Goal: Task Accomplishment & Management: Use online tool/utility

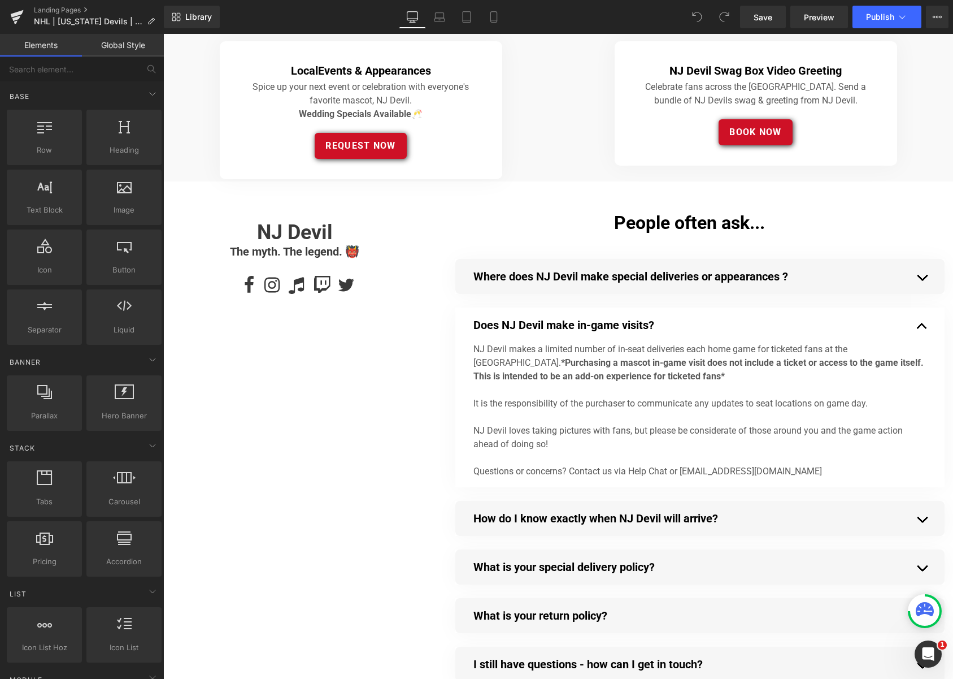
scroll to position [724, 0]
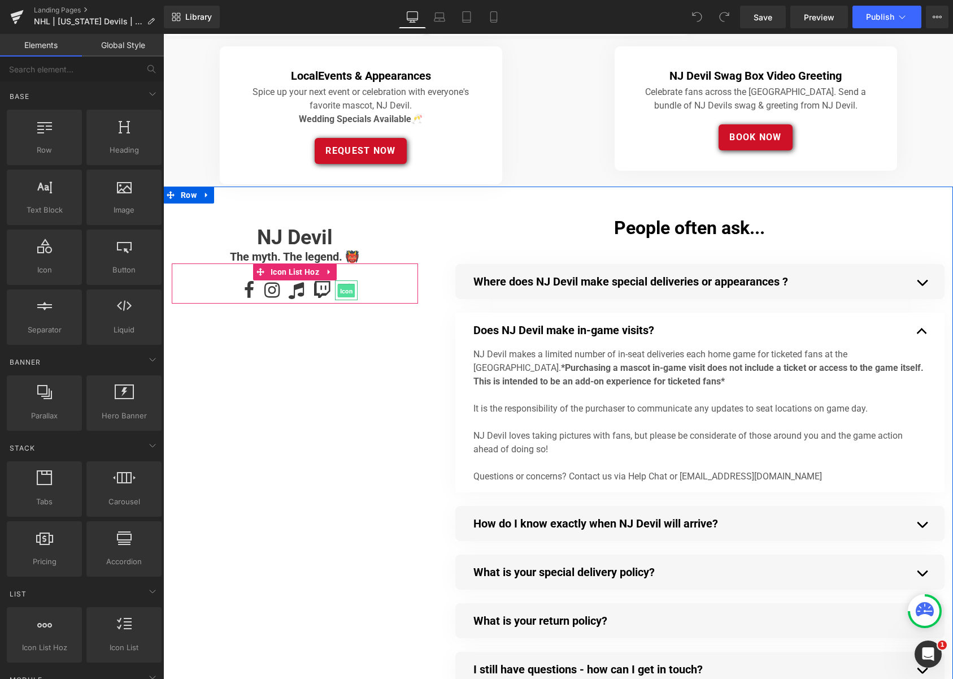
click at [345, 290] on span "Icon" at bounding box center [347, 291] width 18 height 14
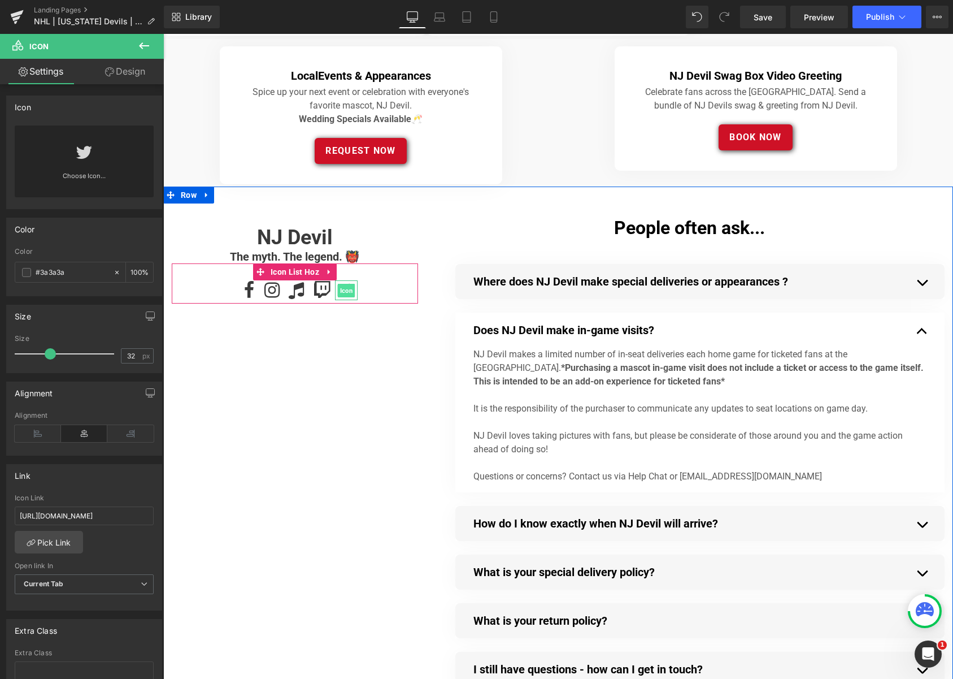
click at [347, 290] on span "Icon" at bounding box center [347, 291] width 18 height 14
click at [382, 290] on ul "Icon Icon Icon Icon Icon" at bounding box center [297, 291] width 241 height 23
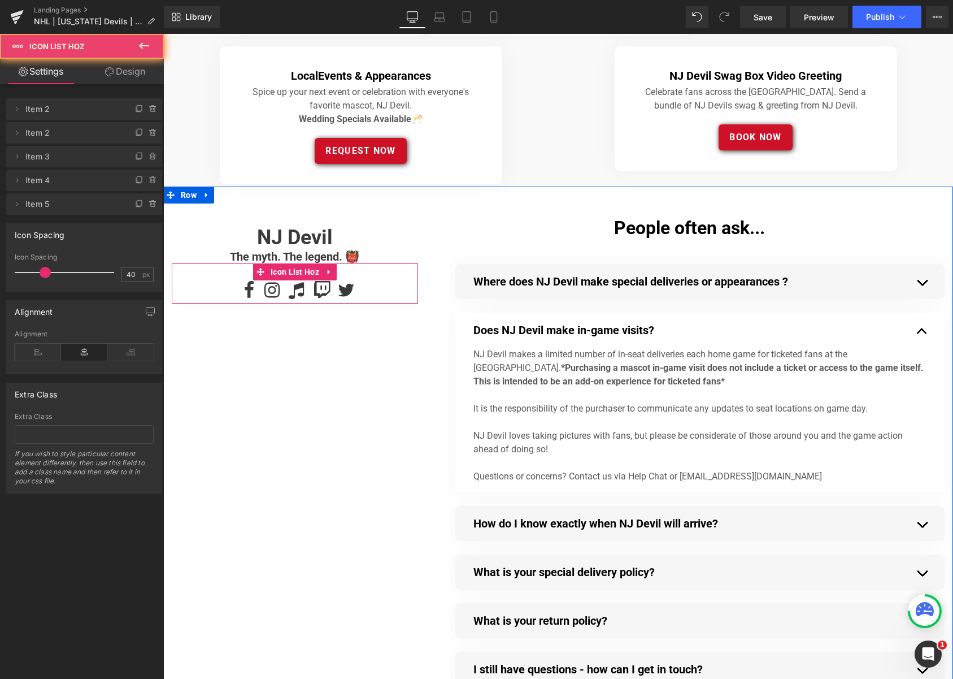
click at [367, 291] on ul "Icon Icon Icon Icon Icon" at bounding box center [297, 291] width 241 height 23
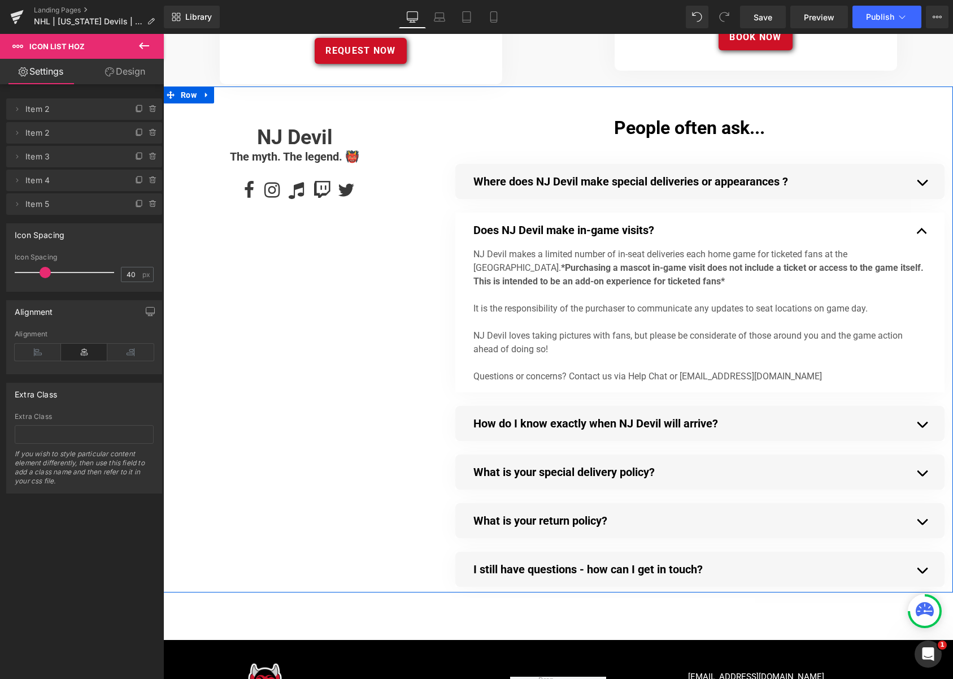
scroll to position [810, 0]
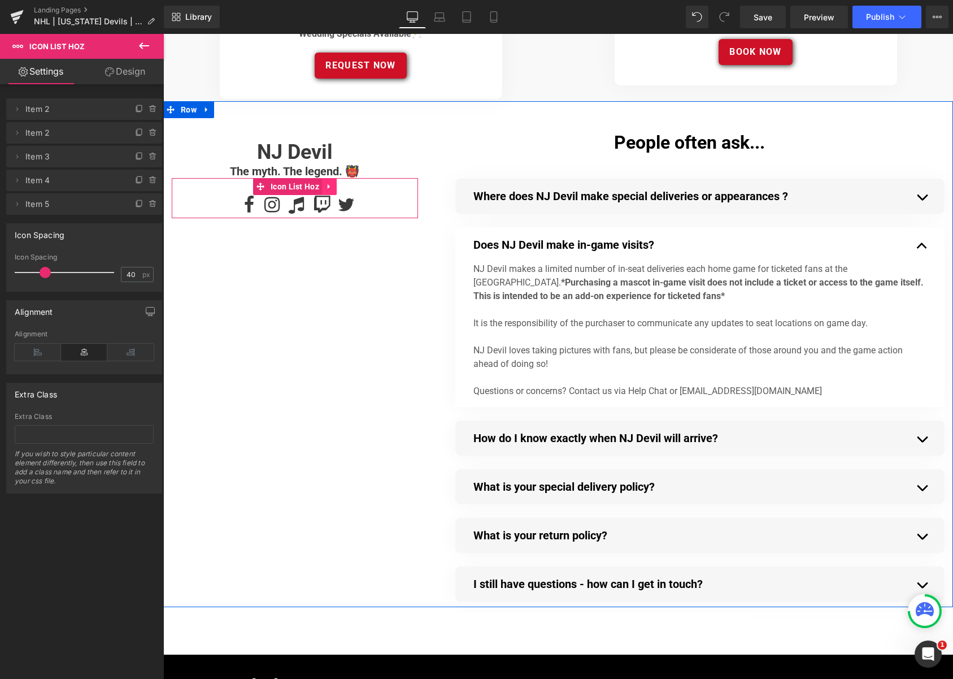
click at [328, 185] on icon at bounding box center [329, 186] width 2 height 5
click at [321, 186] on icon at bounding box center [322, 186] width 8 height 8
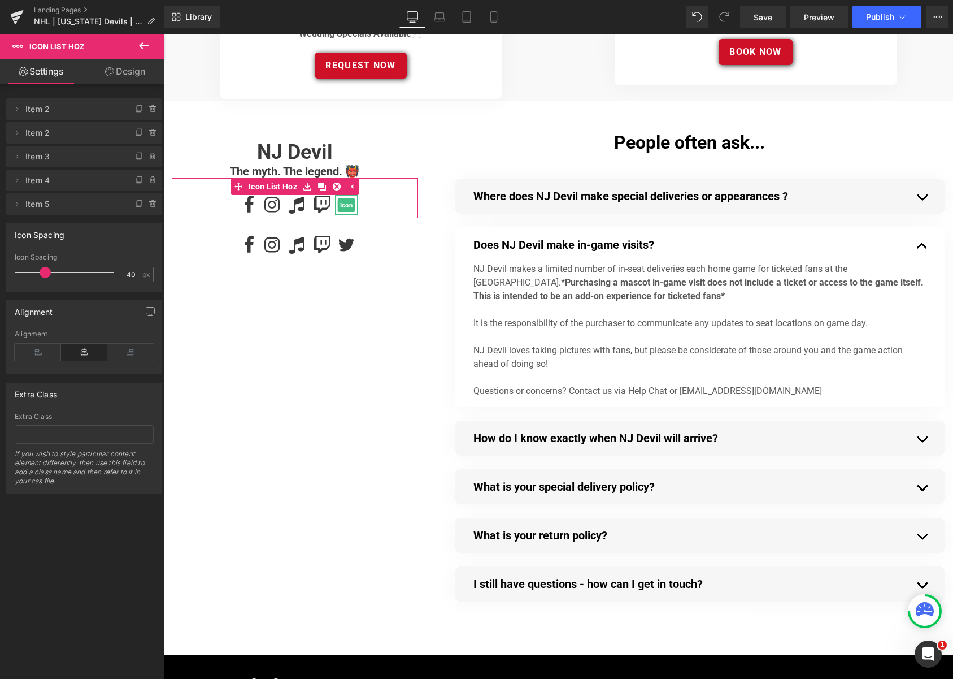
click at [78, 209] on span "Item 5" at bounding box center [72, 203] width 95 height 21
click at [14, 202] on icon at bounding box center [16, 203] width 9 height 9
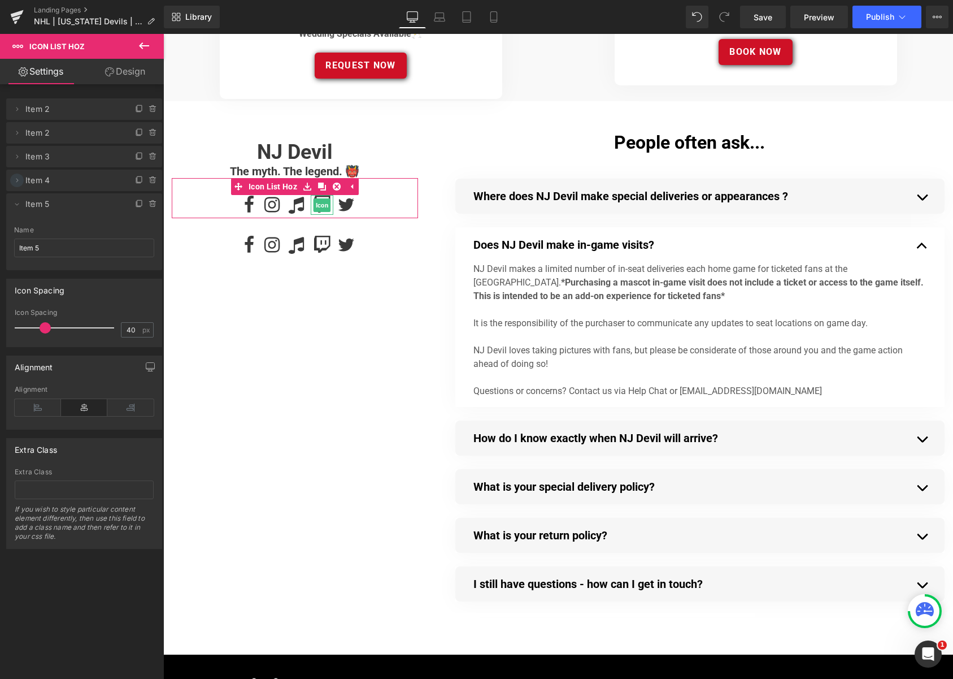
click at [21, 180] on span at bounding box center [17, 180] width 14 height 14
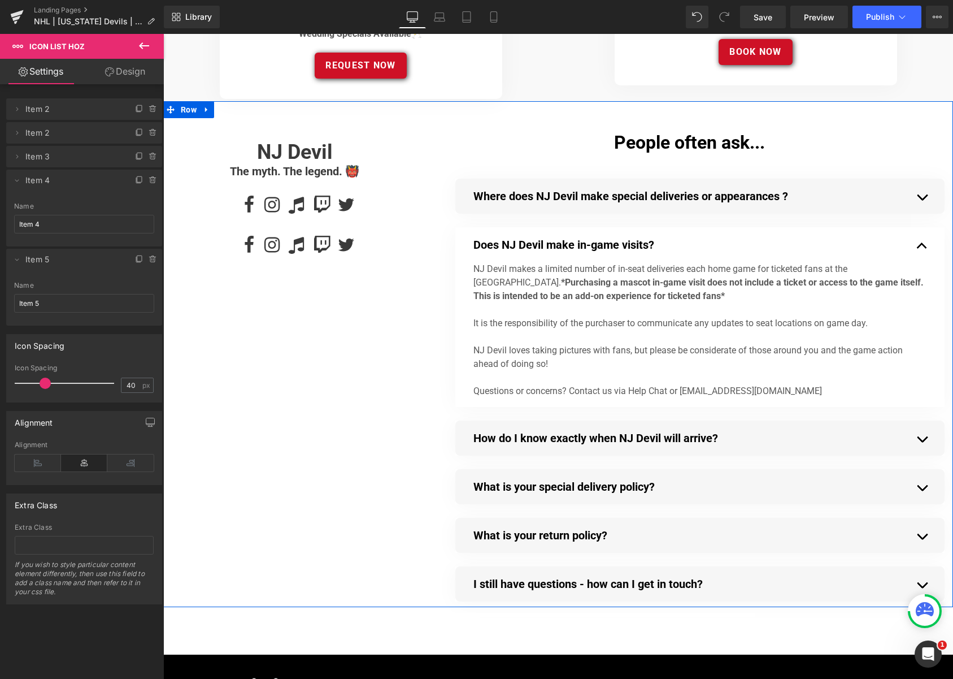
click at [349, 319] on div "Separator NJ Devil Heading The myth. The legend. 👹 Heading Icon Icon Icon Icon …" at bounding box center [558, 354] width 790 height 506
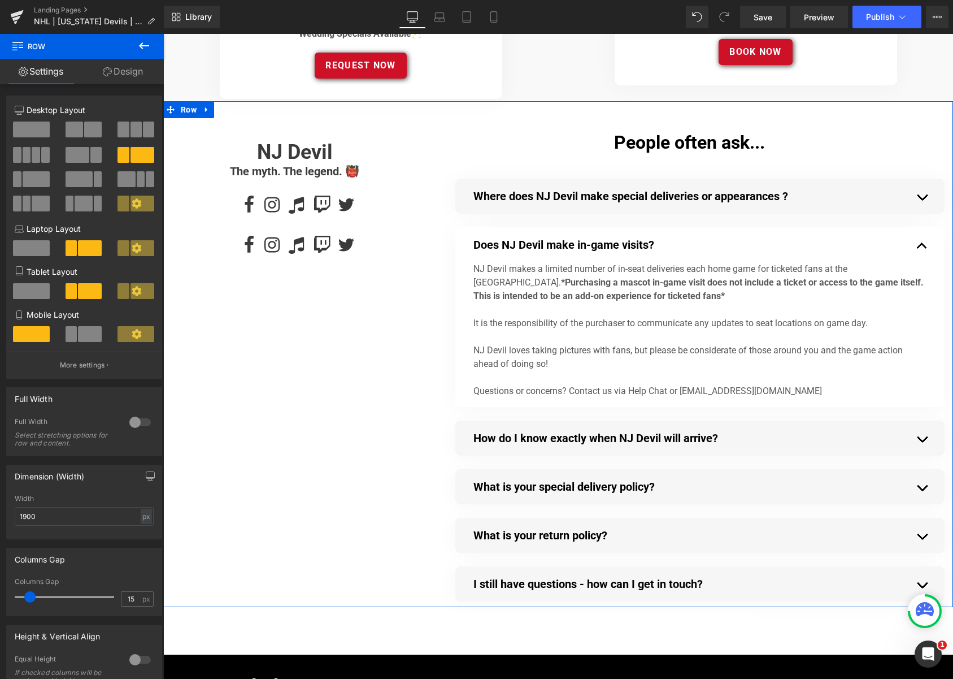
scroll to position [802, 0]
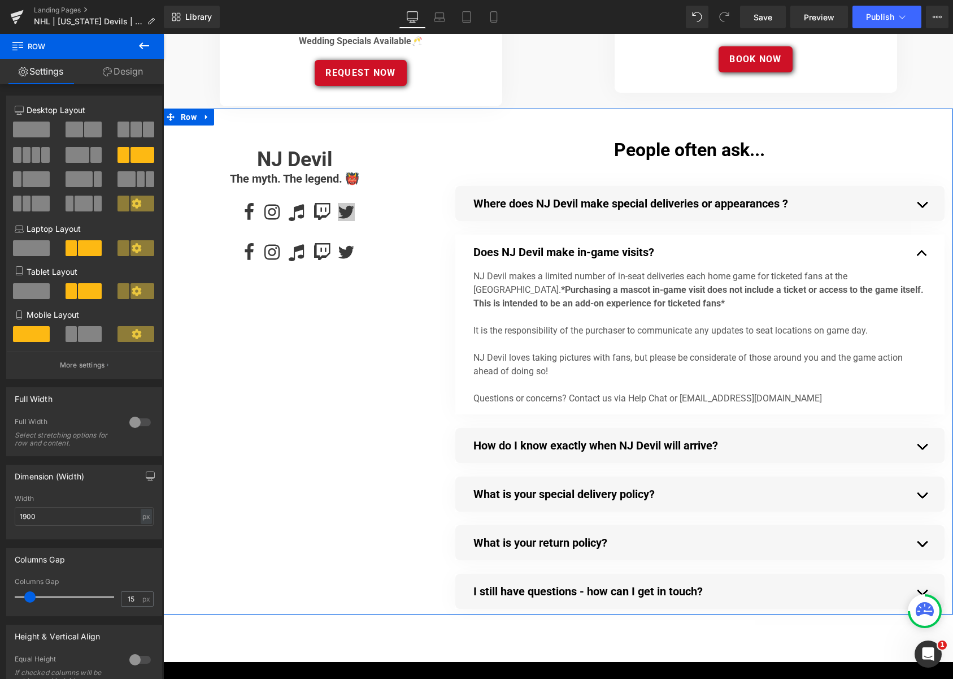
click at [347, 210] on div "Icon" at bounding box center [346, 212] width 23 height 20
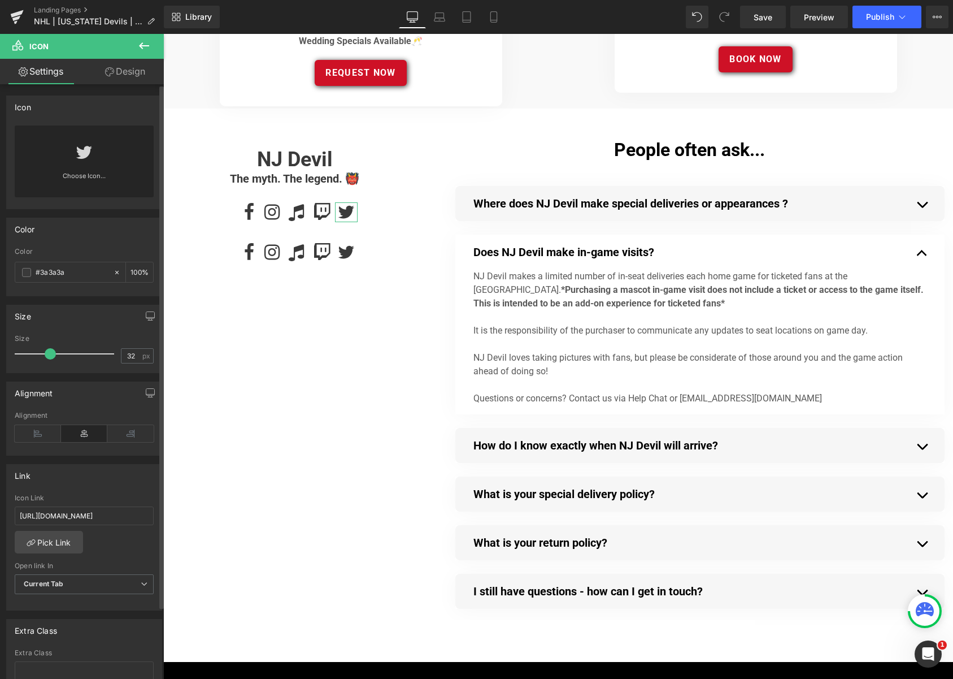
scroll to position [5, 0]
click at [79, 165] on link at bounding box center [84, 143] width 18 height 45
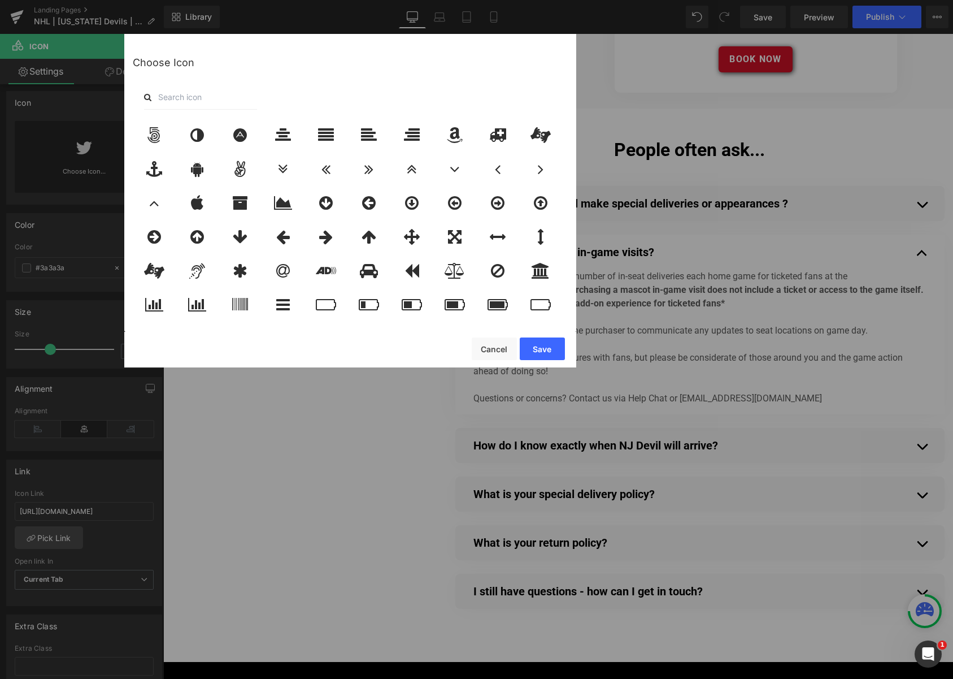
click at [210, 95] on input "text" at bounding box center [200, 97] width 113 height 25
type input "x"
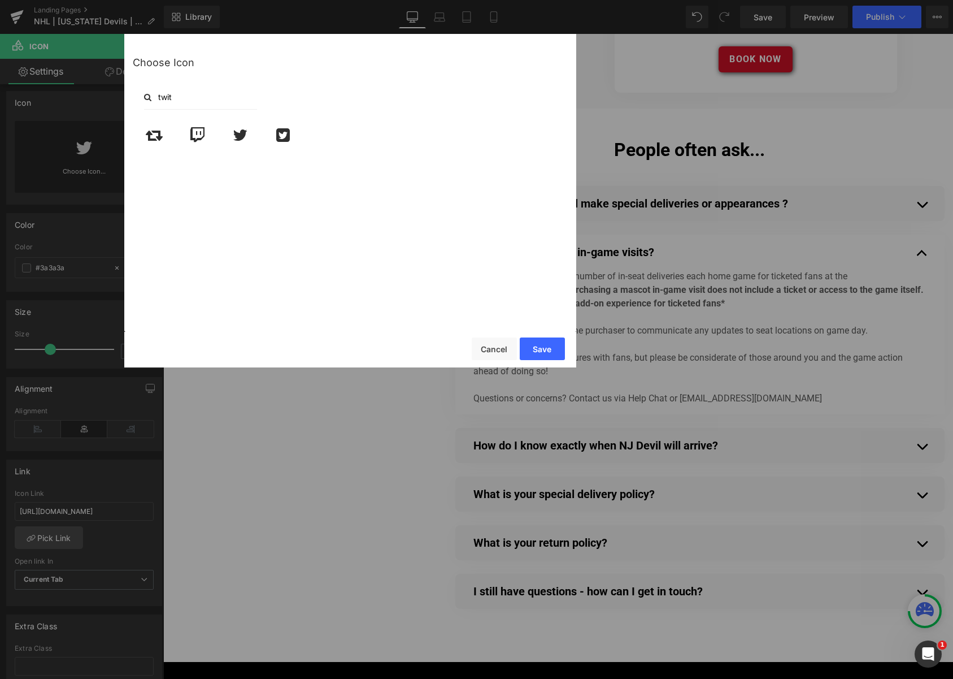
type input "twitt"
drag, startPoint x: 164, startPoint y: 90, endPoint x: 167, endPoint y: 97, distance: 7.6
click at [164, 91] on input "twitt" at bounding box center [200, 97] width 113 height 25
click at [167, 97] on input "twitt" at bounding box center [200, 97] width 113 height 25
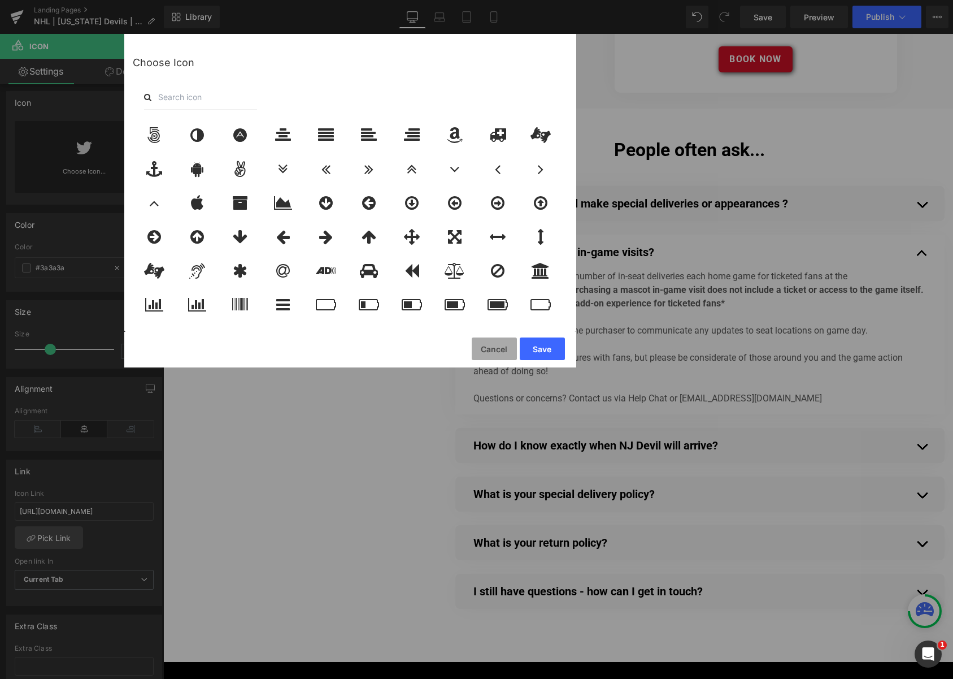
click at [490, 349] on button "Cancel" at bounding box center [494, 348] width 45 height 23
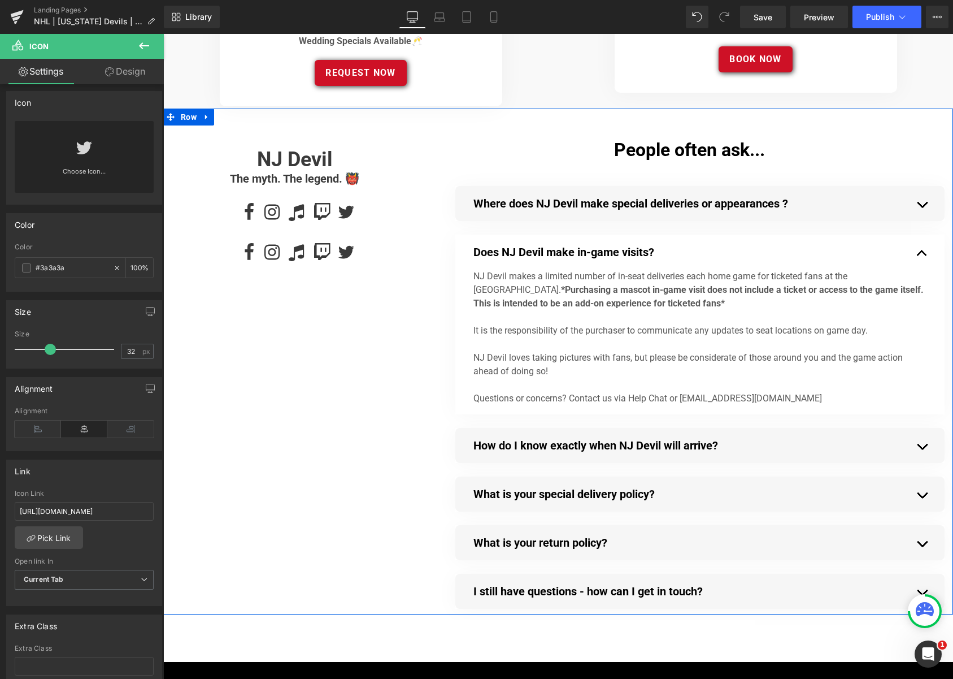
click at [347, 249] on span "Icon" at bounding box center [347, 253] width 18 height 14
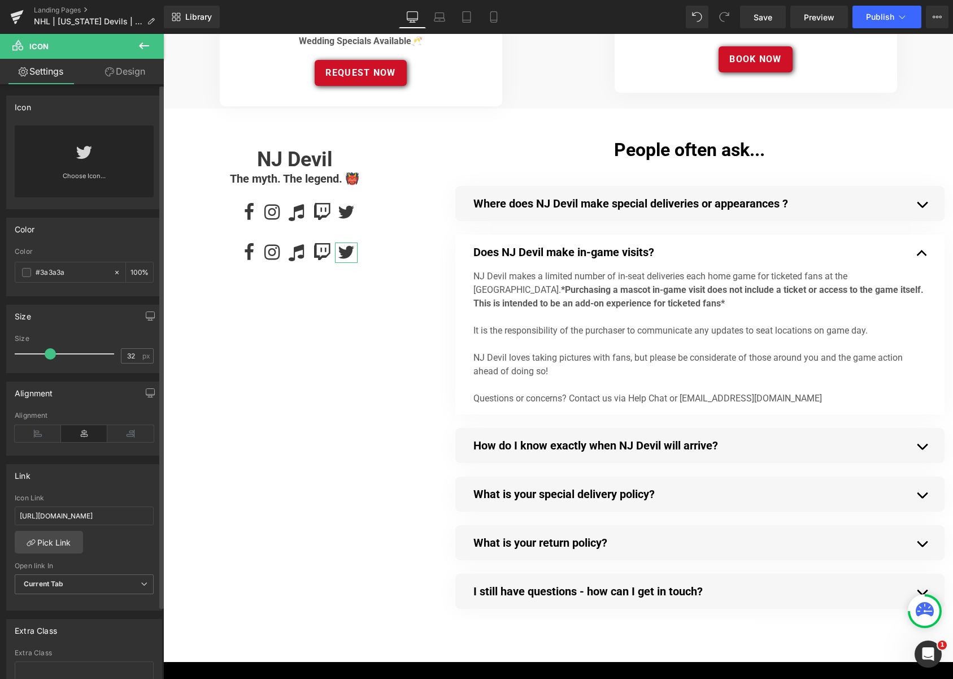
click at [79, 149] on icon at bounding box center [84, 153] width 17 height 18
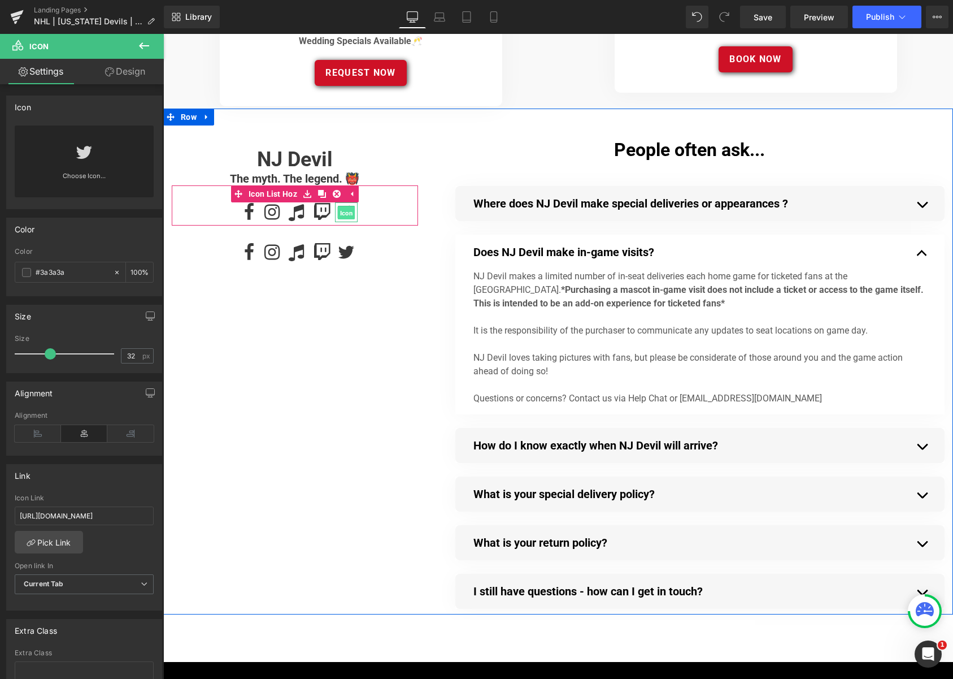
click at [347, 207] on span "Icon" at bounding box center [347, 213] width 18 height 14
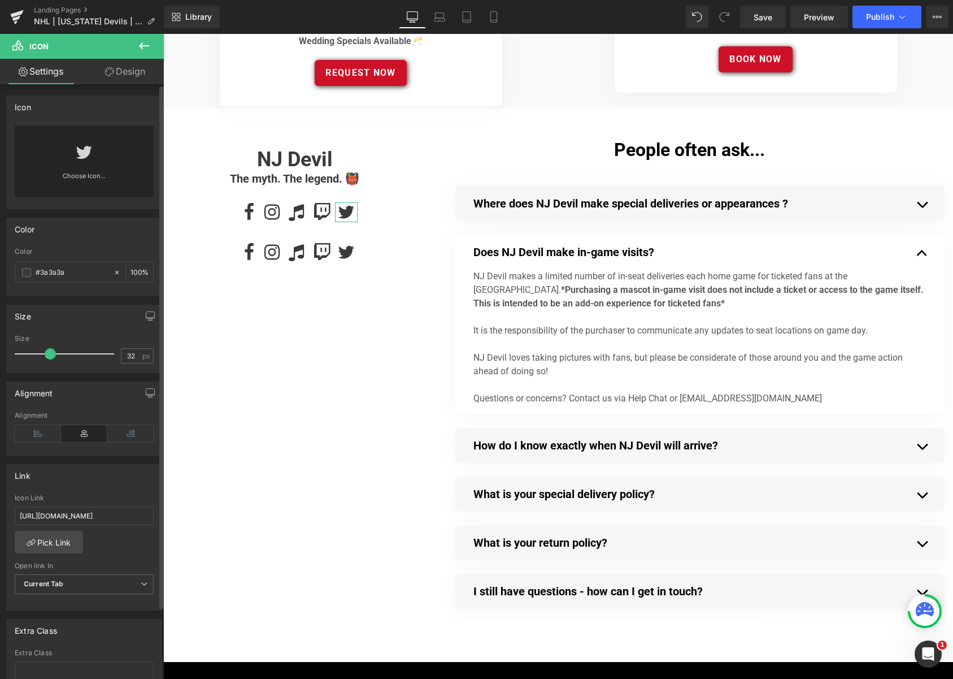
click at [75, 171] on link "Choose Icon..." at bounding box center [84, 184] width 139 height 27
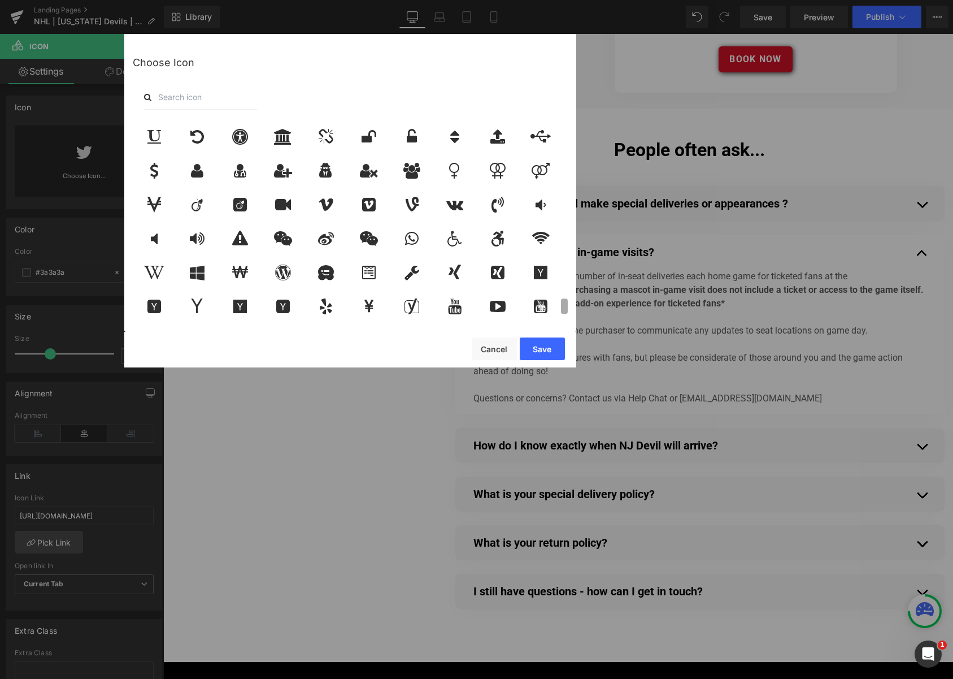
scroll to position [2279, 0]
click at [546, 321] on div "Choose Icon" at bounding box center [350, 182] width 452 height 296
click at [498, 349] on button "Cancel" at bounding box center [494, 348] width 45 height 23
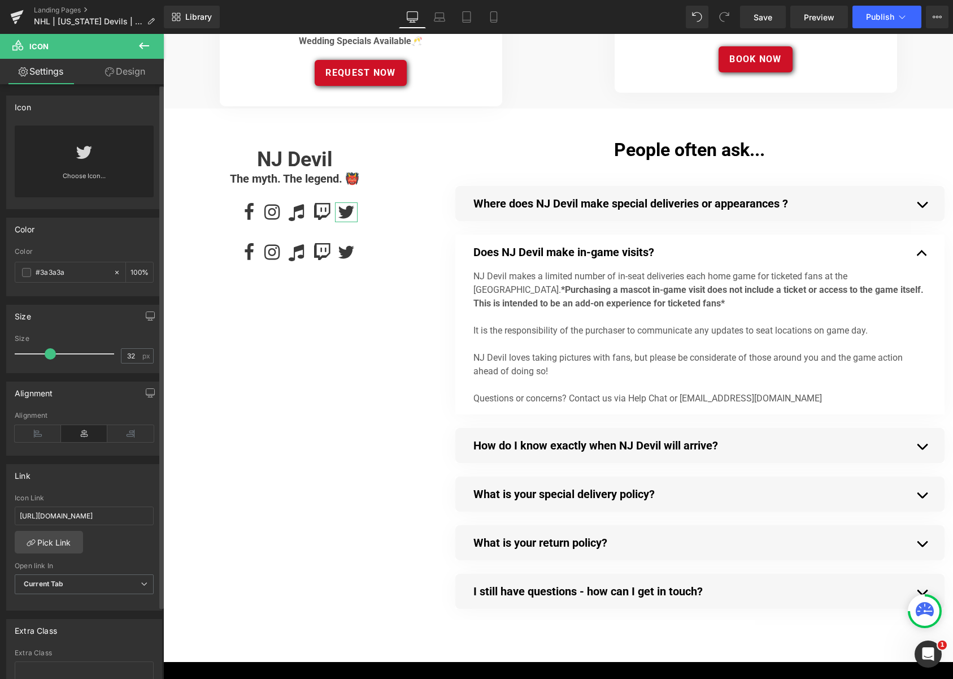
click at [81, 173] on link "Choose Icon..." at bounding box center [84, 184] width 139 height 27
click at [86, 174] on link "Choose Icon..." at bounding box center [84, 184] width 139 height 27
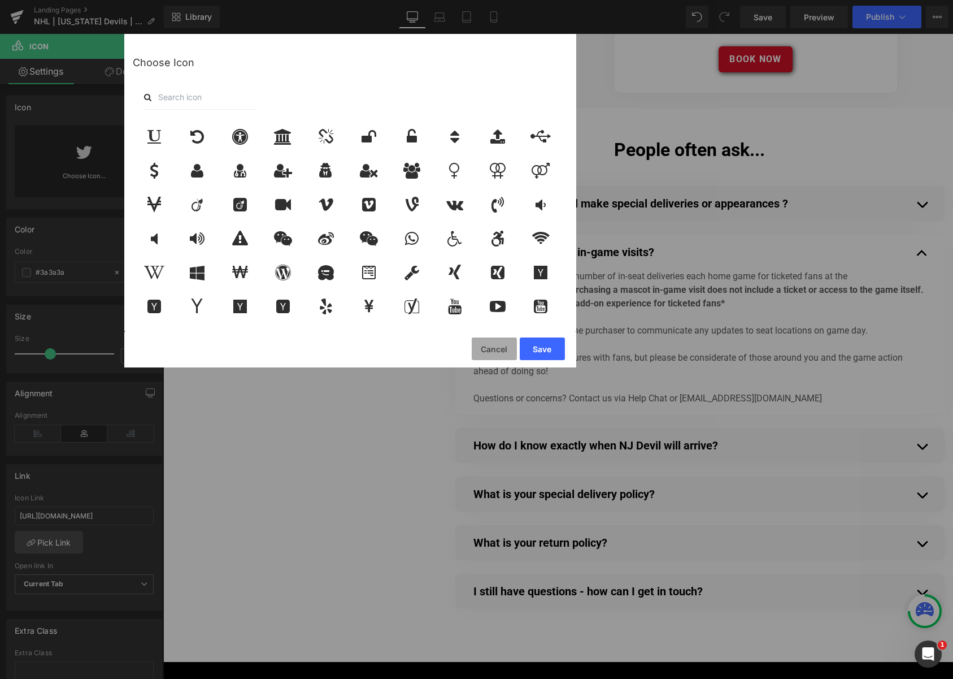
click at [488, 347] on button "Cancel" at bounding box center [494, 348] width 45 height 23
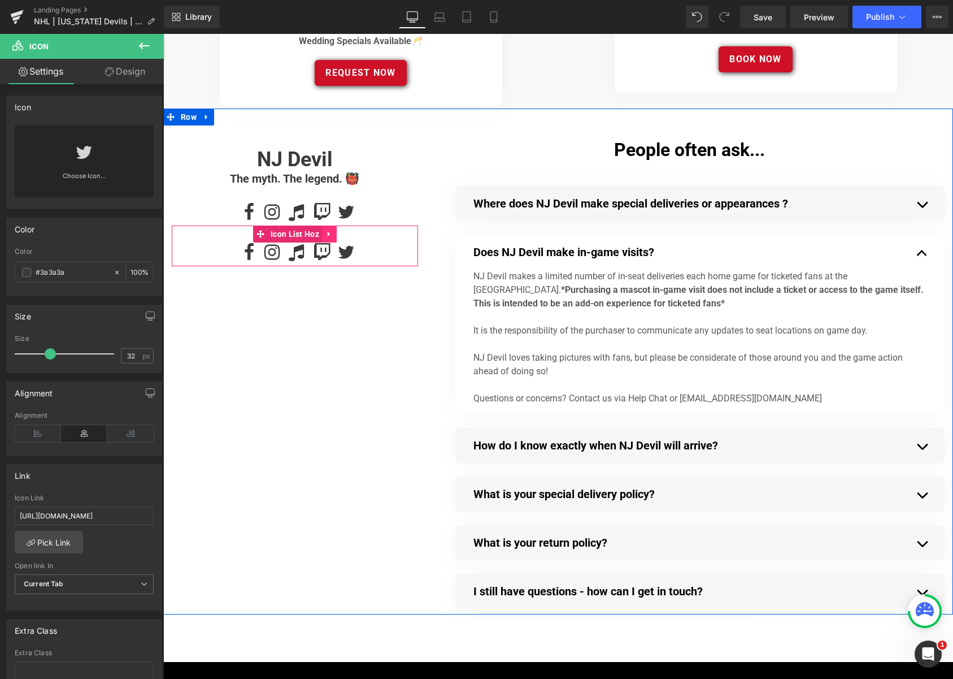
click at [329, 232] on icon at bounding box center [329, 234] width 2 height 5
click at [336, 233] on icon at bounding box center [337, 234] width 8 height 8
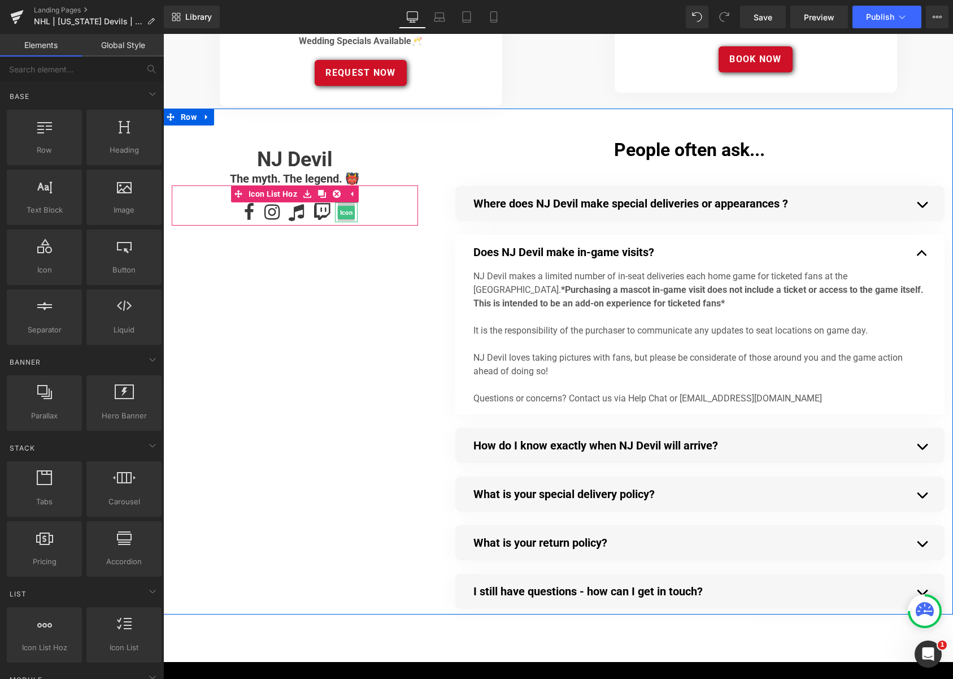
click at [347, 211] on span "Icon" at bounding box center [347, 213] width 18 height 14
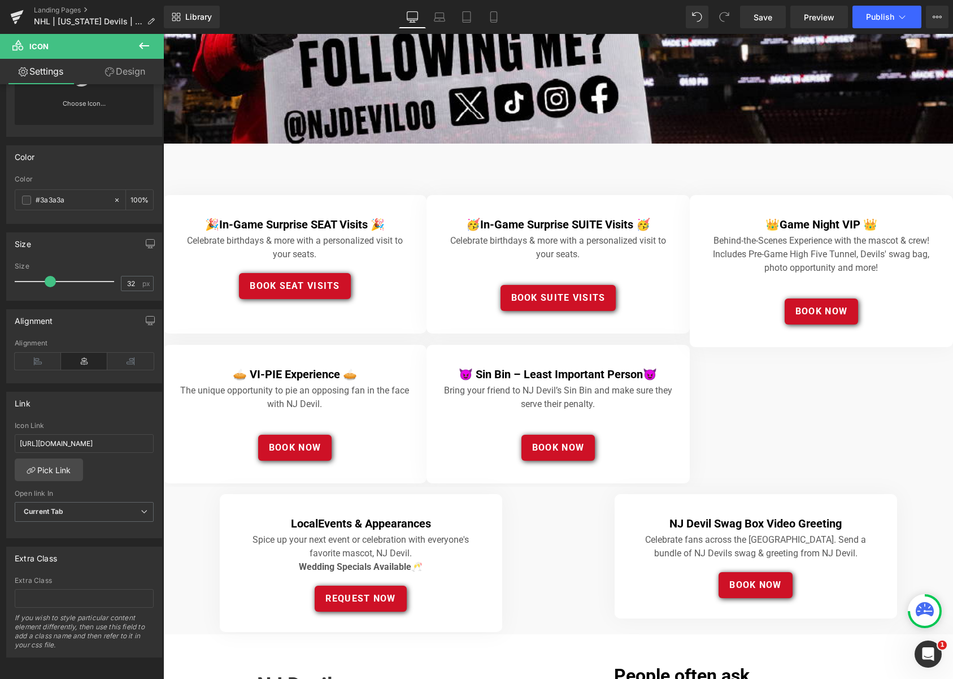
scroll to position [275, 0]
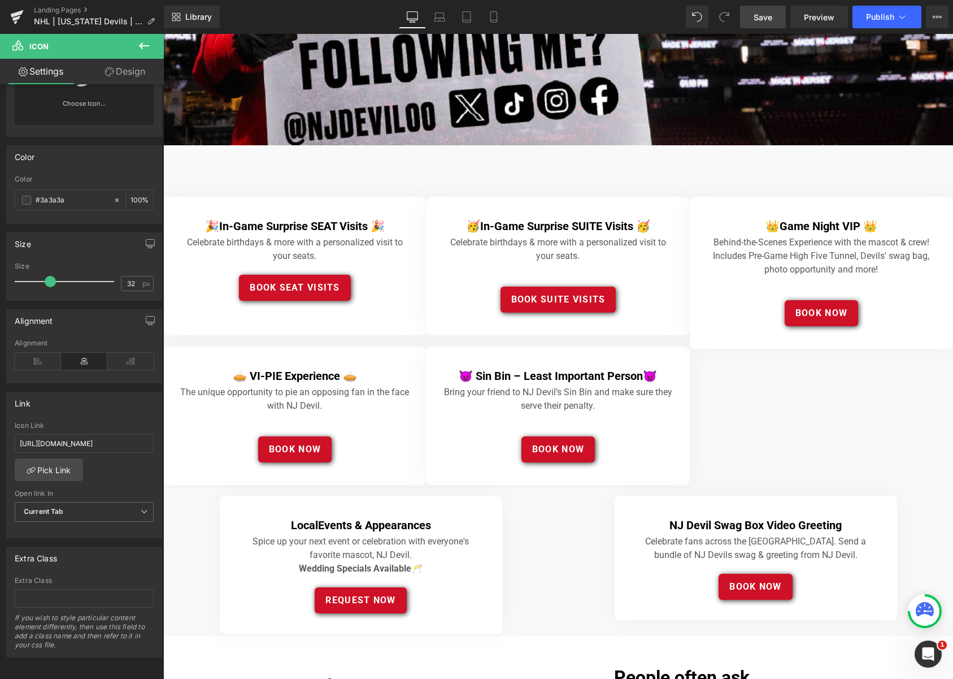
click at [762, 11] on span "Save" at bounding box center [763, 17] width 19 height 12
click at [52, 8] on link "Landing Pages" at bounding box center [99, 10] width 130 height 9
